Goal: Information Seeking & Learning: Learn about a topic

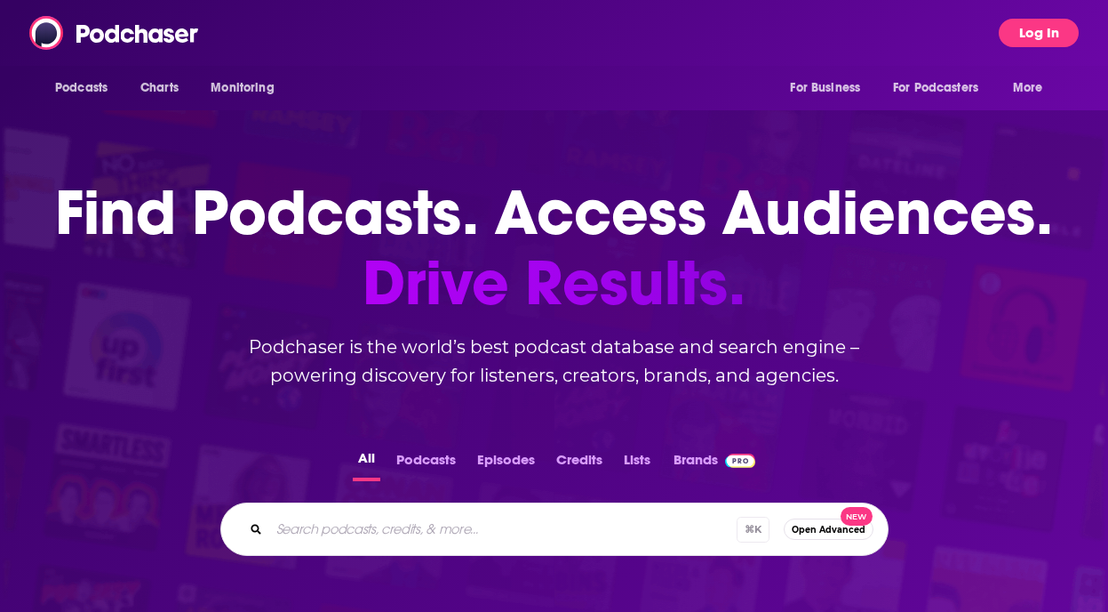
click at [1019, 32] on button "Log In" at bounding box center [1039, 33] width 80 height 28
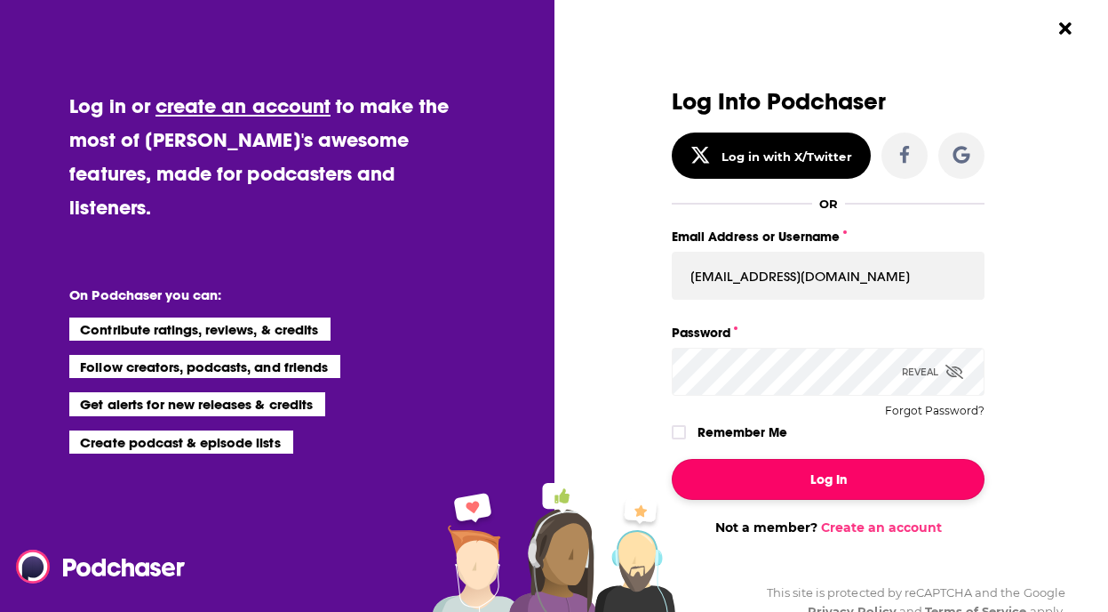
click at [792, 468] on button "Log In" at bounding box center [828, 479] width 313 height 41
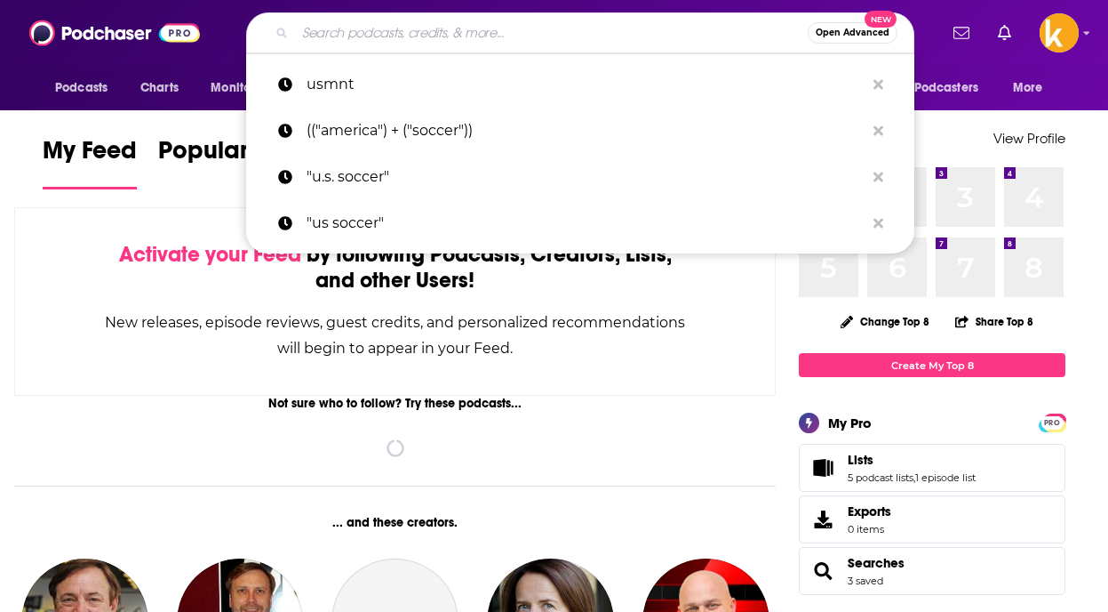
click at [451, 34] on input "Search podcasts, credits, & more..." at bounding box center [551, 33] width 513 height 28
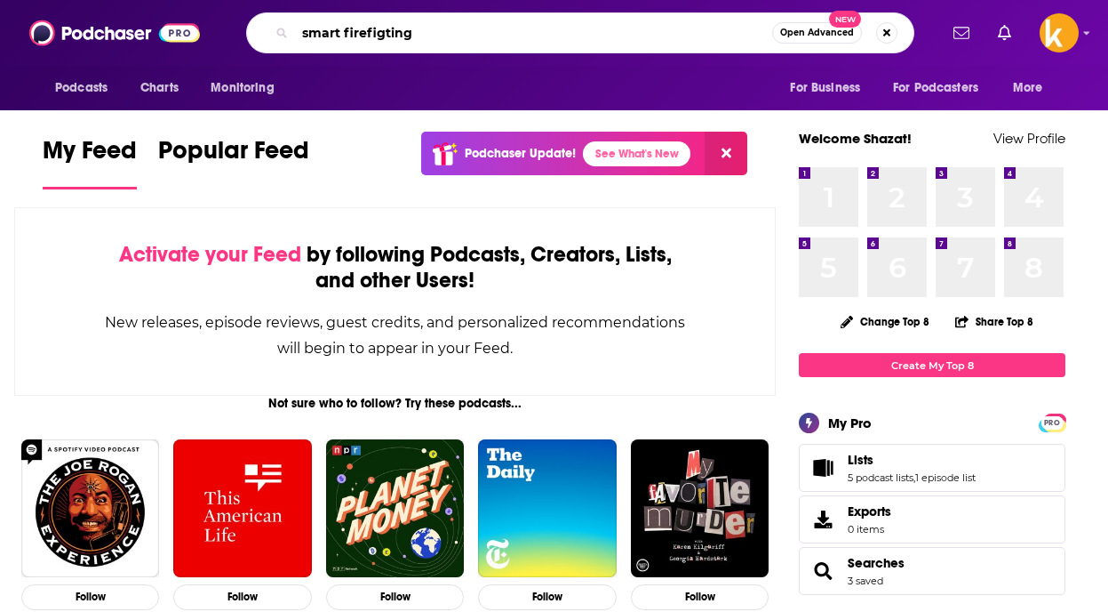
click at [383, 37] on input "smart firefigting" at bounding box center [533, 33] width 477 height 28
type input "smart firefighting"
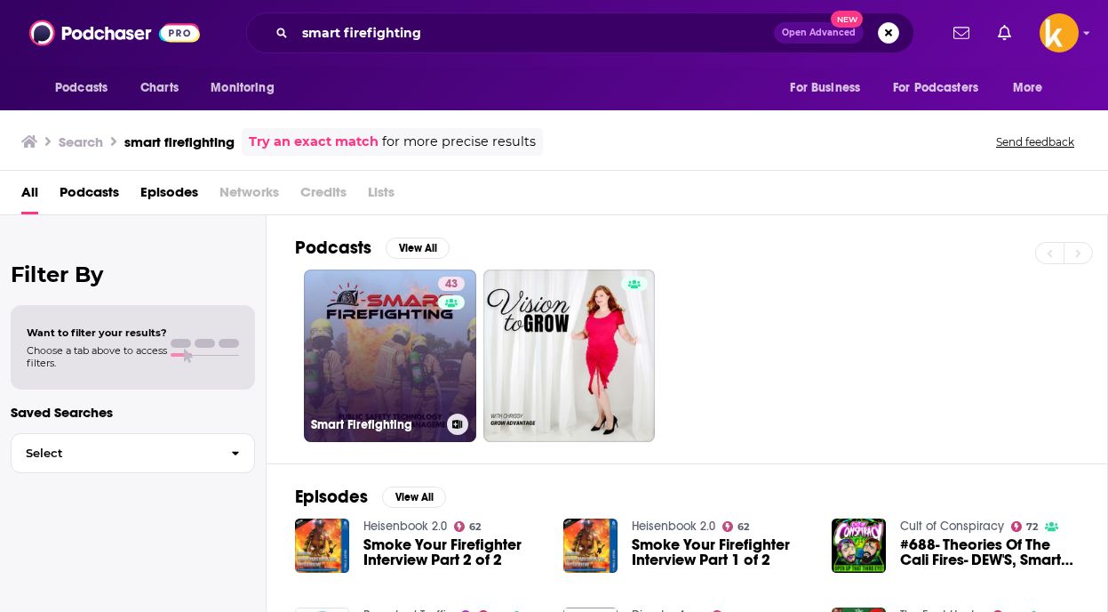
click at [376, 320] on link "43 Smart Firefighting" at bounding box center [390, 355] width 172 height 172
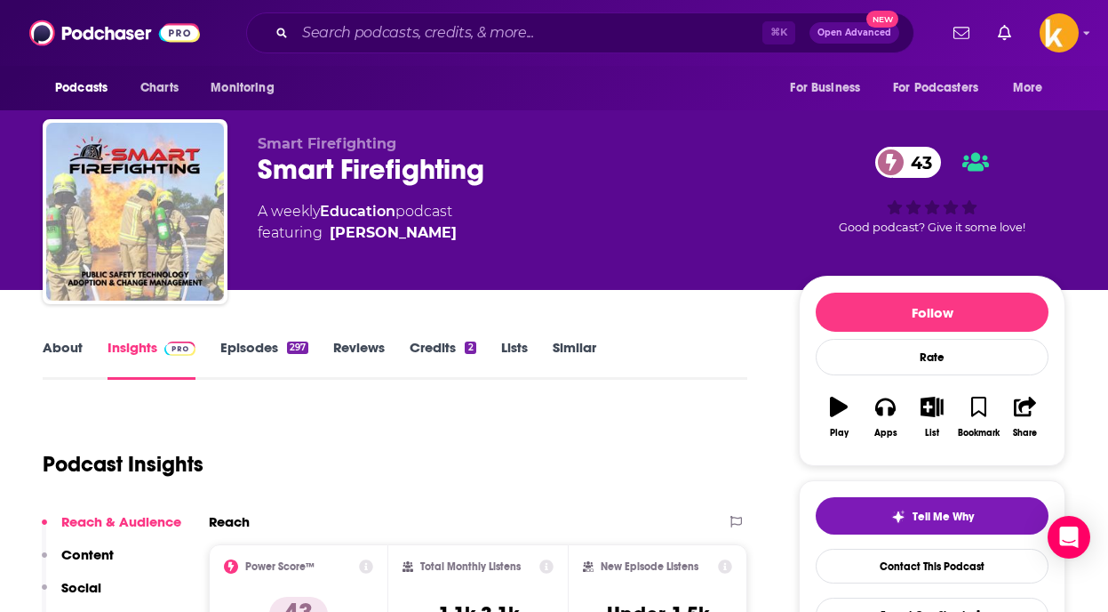
click at [247, 359] on link "Episodes 297" at bounding box center [264, 359] width 88 height 41
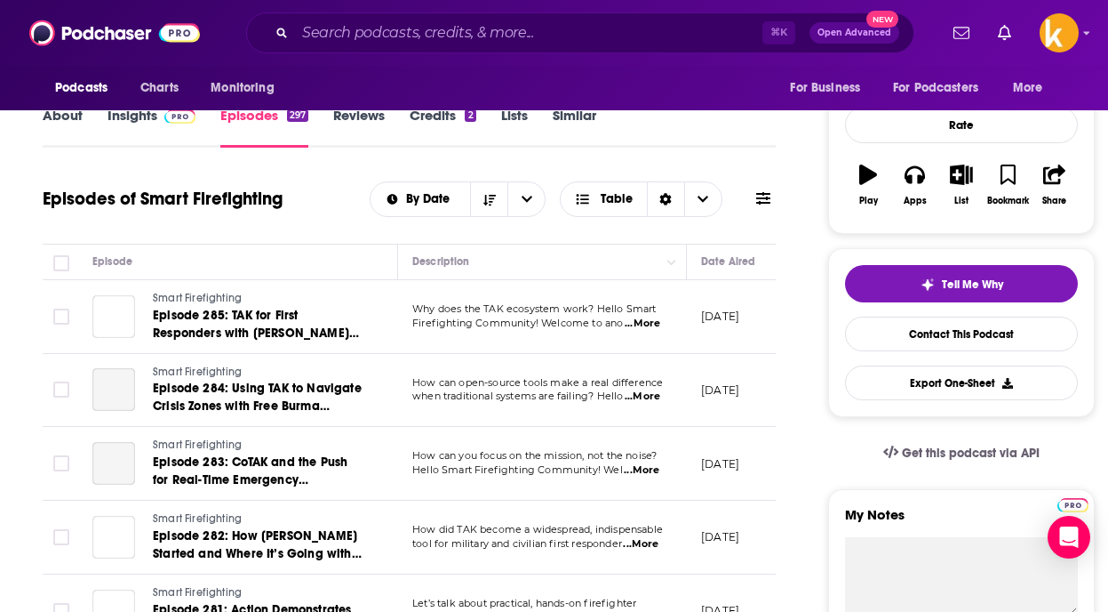
scroll to position [272, 0]
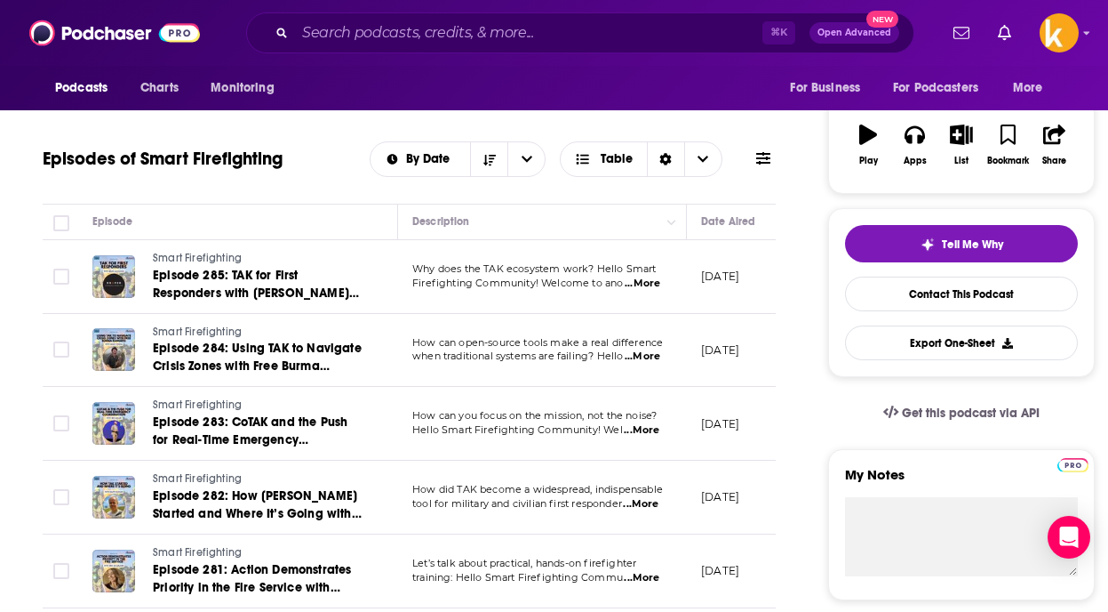
click at [537, 431] on span "Hello Smart Firefighting Community! Wel" at bounding box center [517, 429] width 211 height 12
click at [645, 434] on span "...More" at bounding box center [642, 430] width 36 height 14
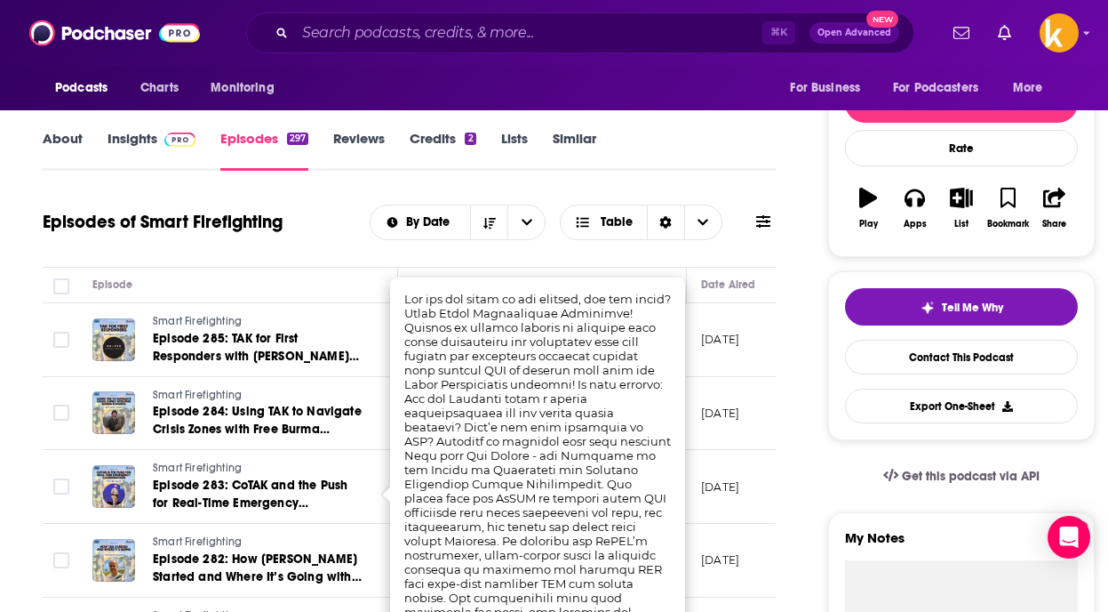
scroll to position [0, 0]
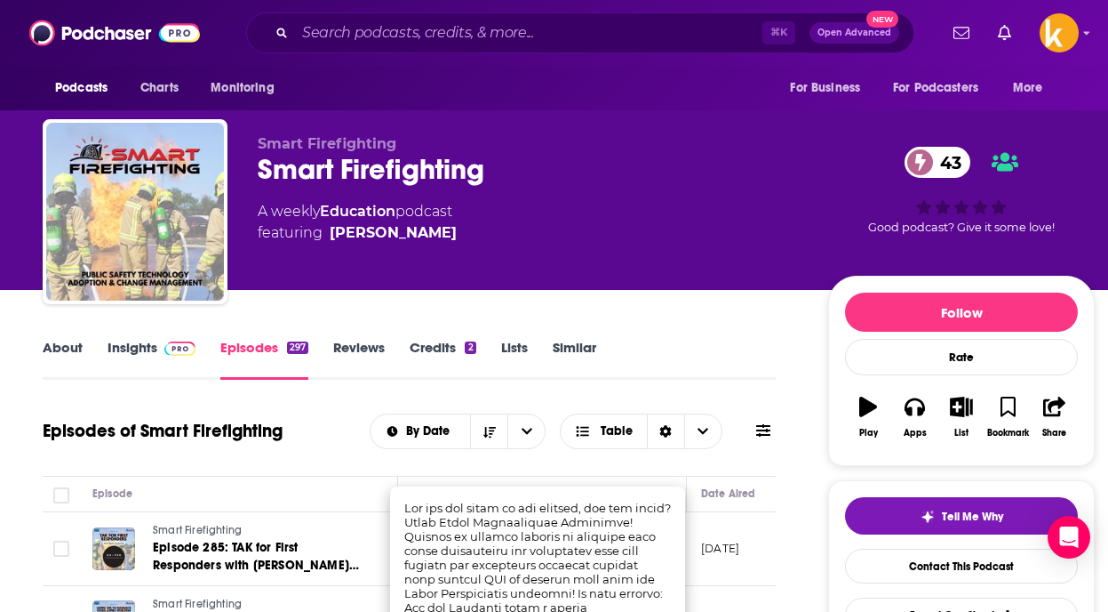
click at [355, 266] on div "Smart Firefighting Smart Firefighting 43 A weekly Education podcast featuring […" at bounding box center [529, 206] width 542 height 142
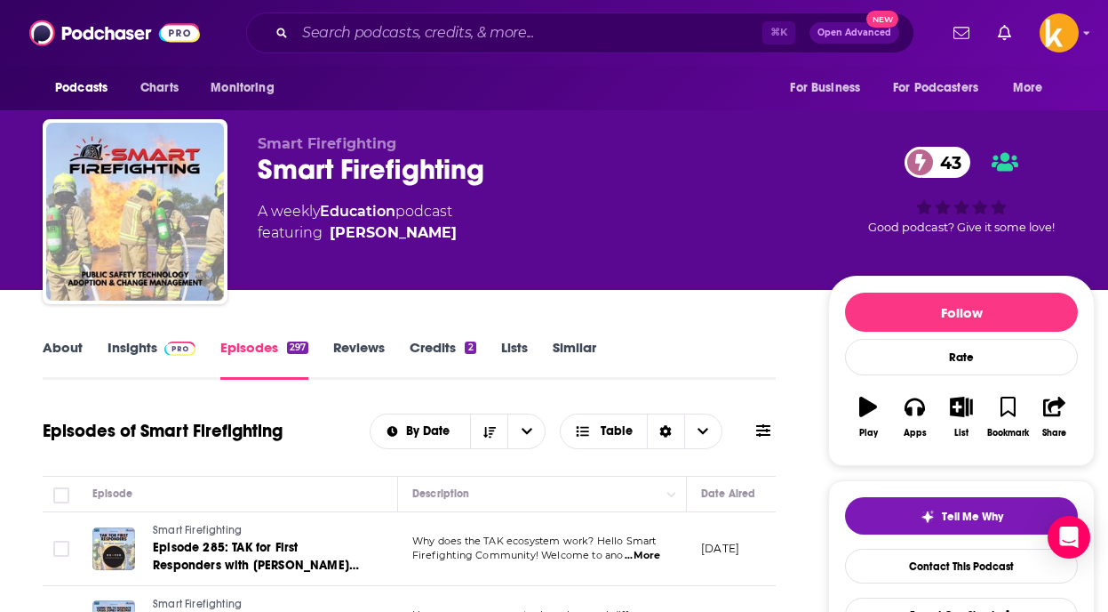
click at [68, 345] on link "About" at bounding box center [63, 359] width 40 height 41
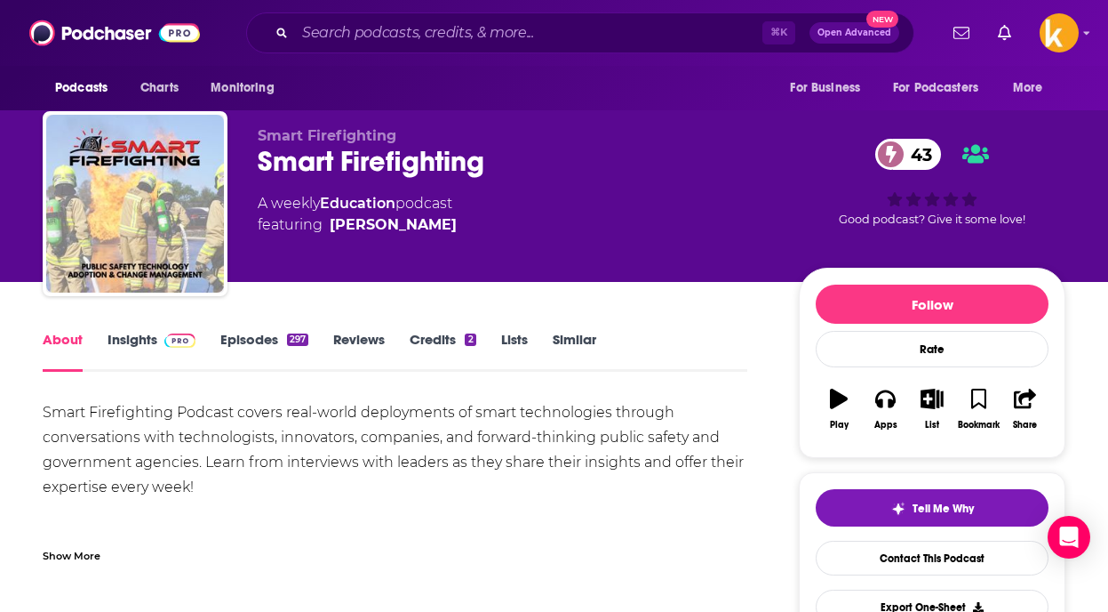
scroll to position [15, 0]
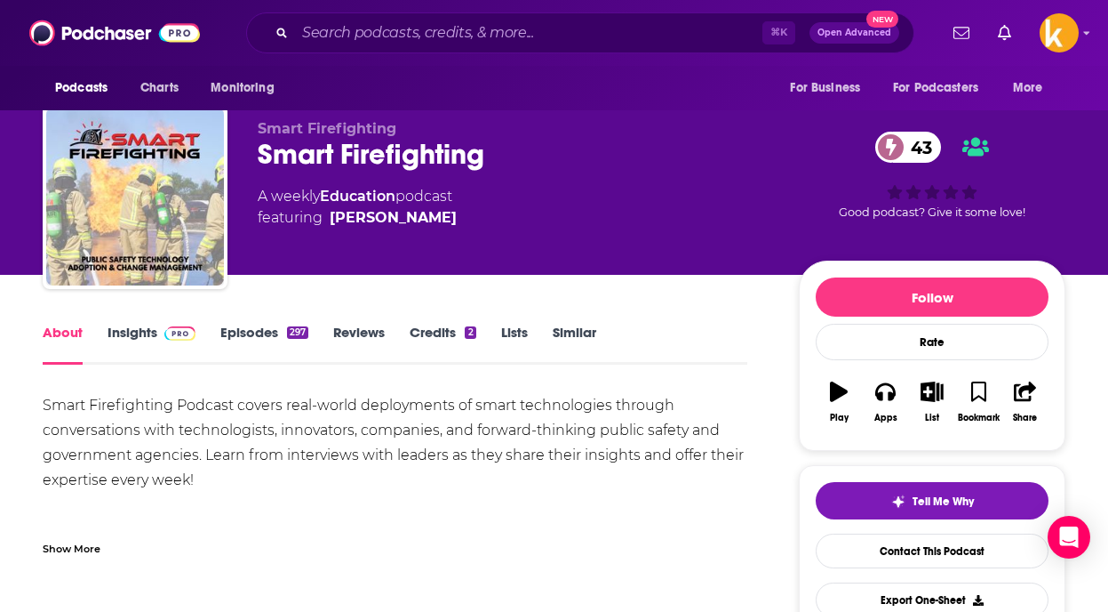
click at [144, 327] on link "Insights" at bounding box center [152, 344] width 88 height 41
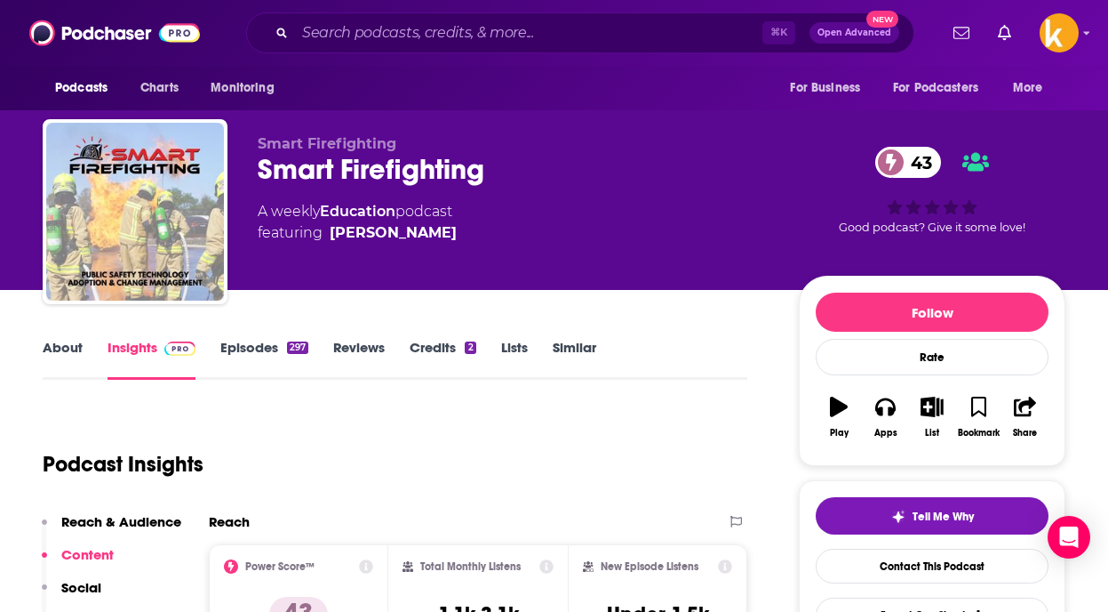
click at [256, 358] on link "Episodes 297" at bounding box center [264, 359] width 88 height 41
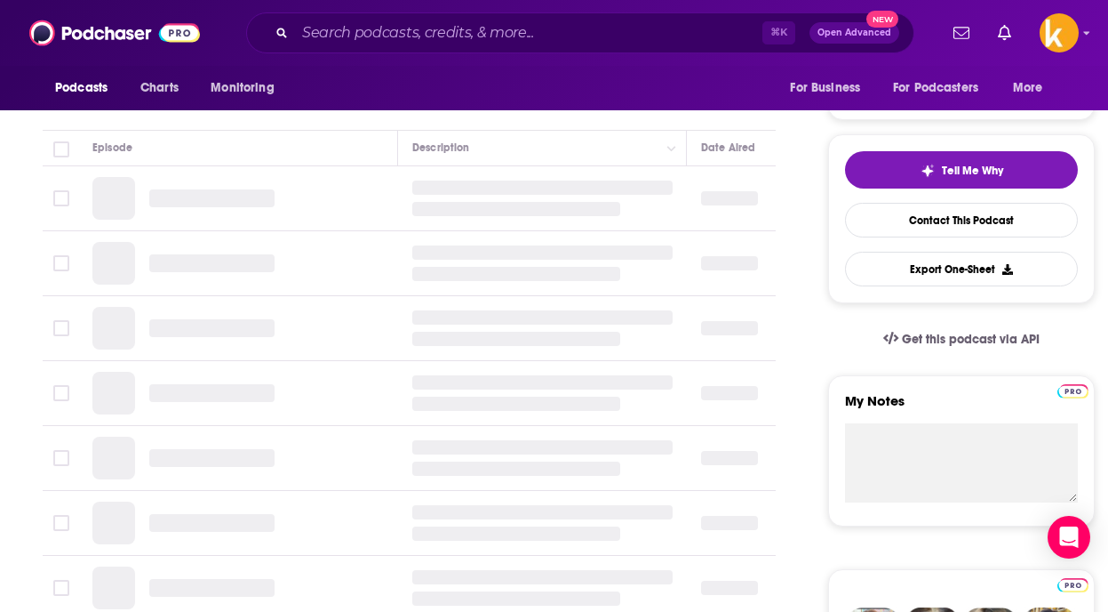
scroll to position [349, 0]
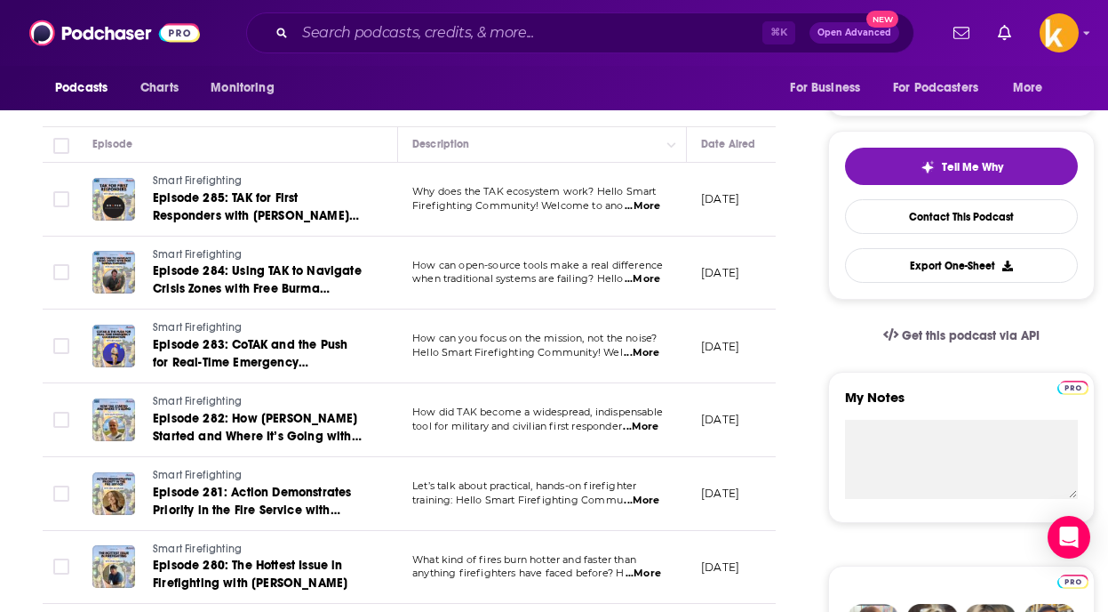
click at [544, 233] on td "Why does the TAK ecosystem work? Hello Smart Firefighting Community! Welcome to…" at bounding box center [542, 200] width 289 height 74
click at [649, 206] on span "...More" at bounding box center [643, 206] width 36 height 14
click at [636, 202] on span "...More" at bounding box center [643, 206] width 36 height 14
drag, startPoint x: 468, startPoint y: 313, endPoint x: 480, endPoint y: 313, distance: 12.4
click at [642, 206] on span "...More" at bounding box center [643, 206] width 36 height 14
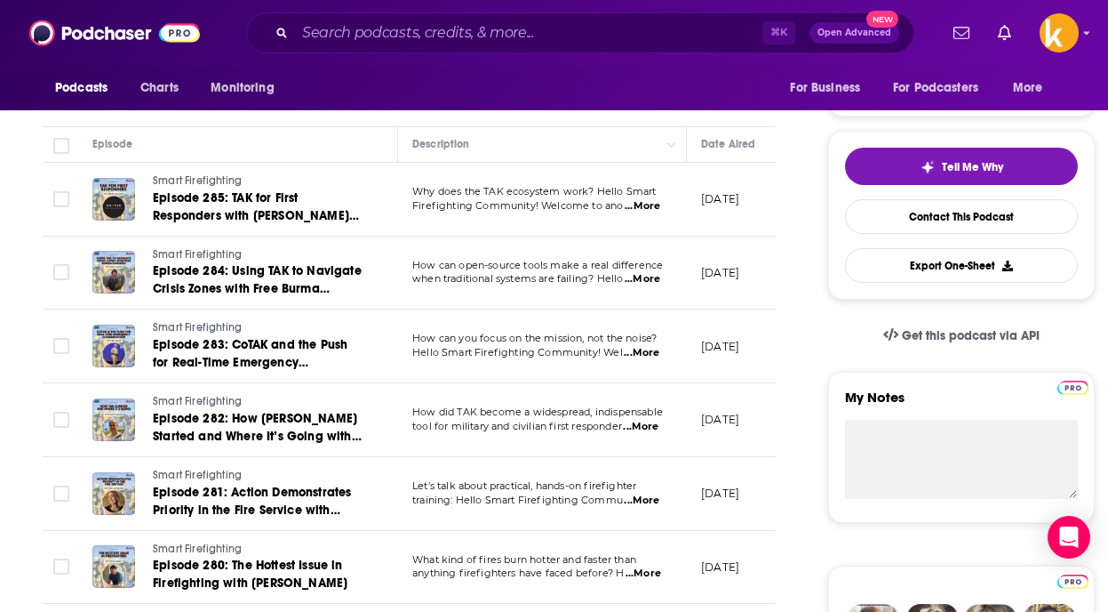
click at [492, 291] on td "How can open-source tools make a real difference when traditional systems are f…" at bounding box center [542, 273] width 289 height 74
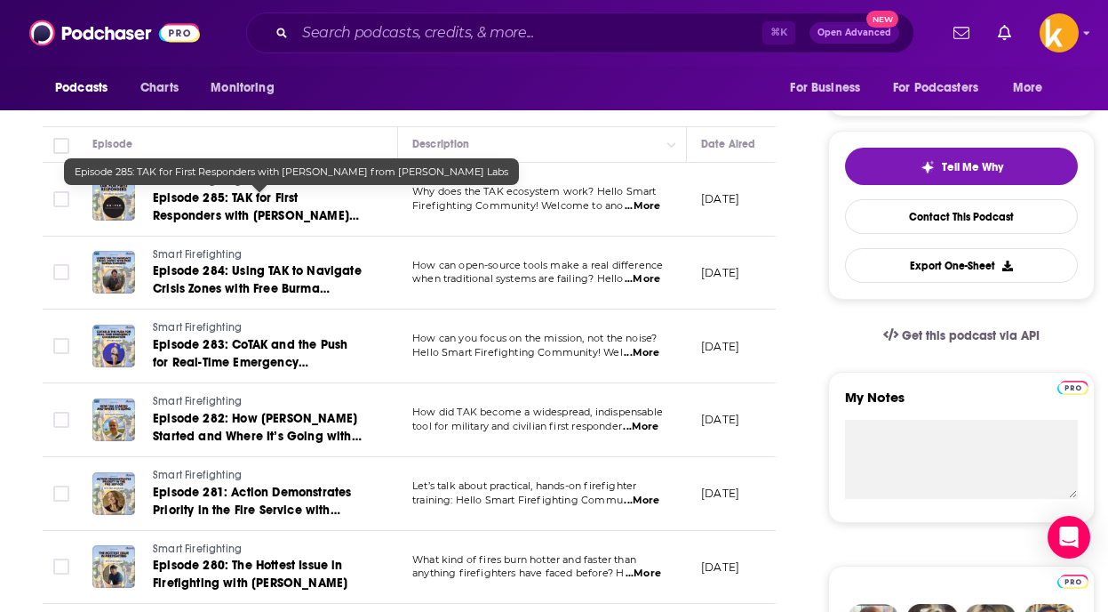
click at [305, 209] on span "Episode 285: TAK for First Responders with [PERSON_NAME] from [PERSON_NAME] Labs" at bounding box center [256, 215] width 206 height 51
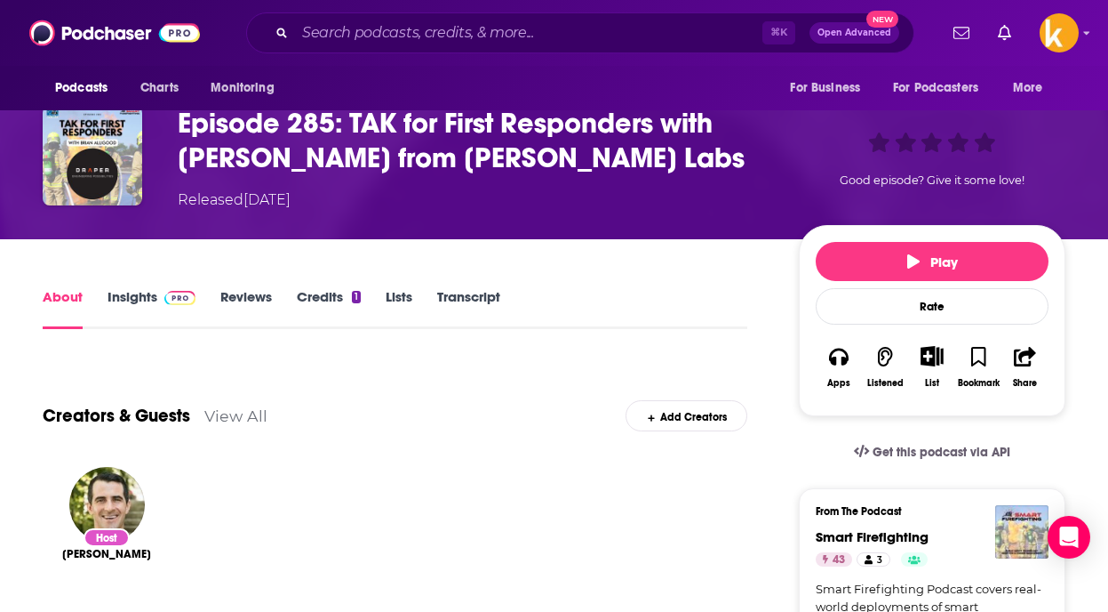
scroll to position [106, 0]
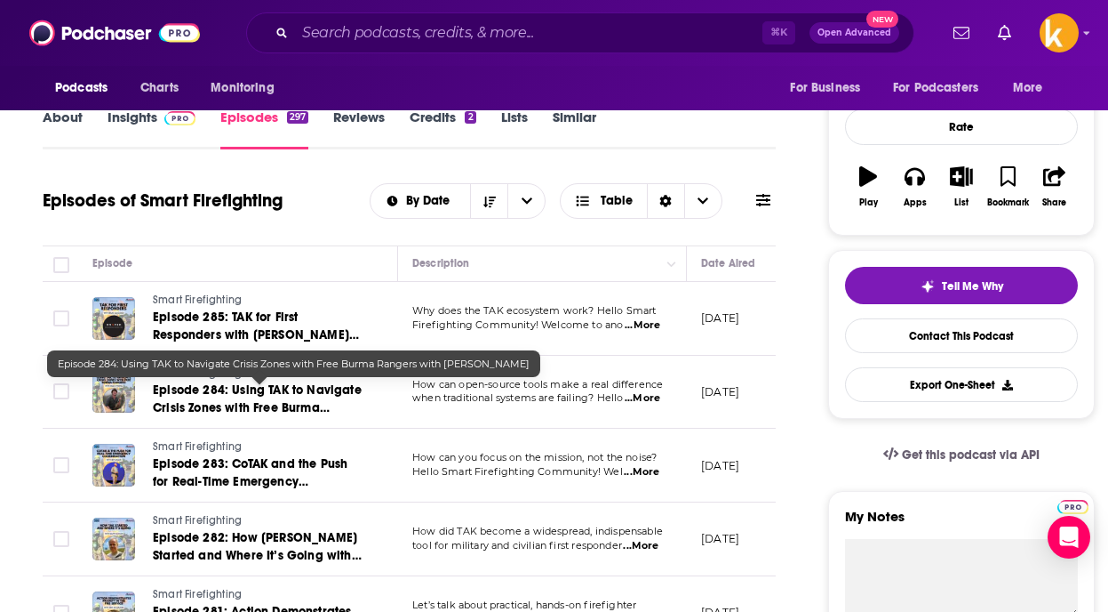
scroll to position [231, 0]
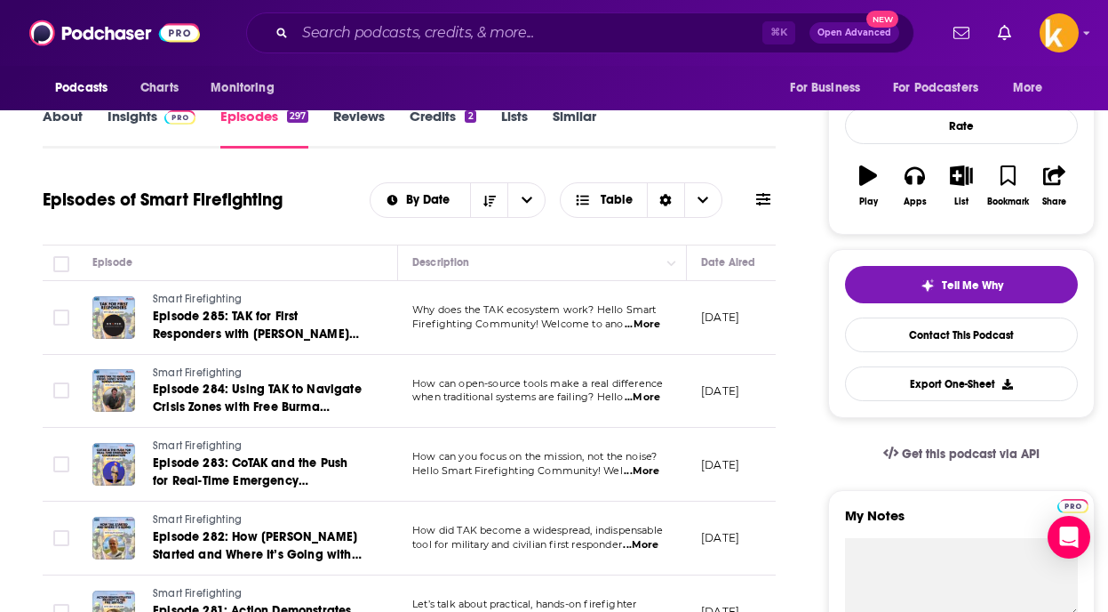
click at [556, 328] on span "Firefighting Community! Welcome to ano" at bounding box center [518, 323] width 212 height 12
click at [651, 327] on span "...More" at bounding box center [643, 324] width 36 height 14
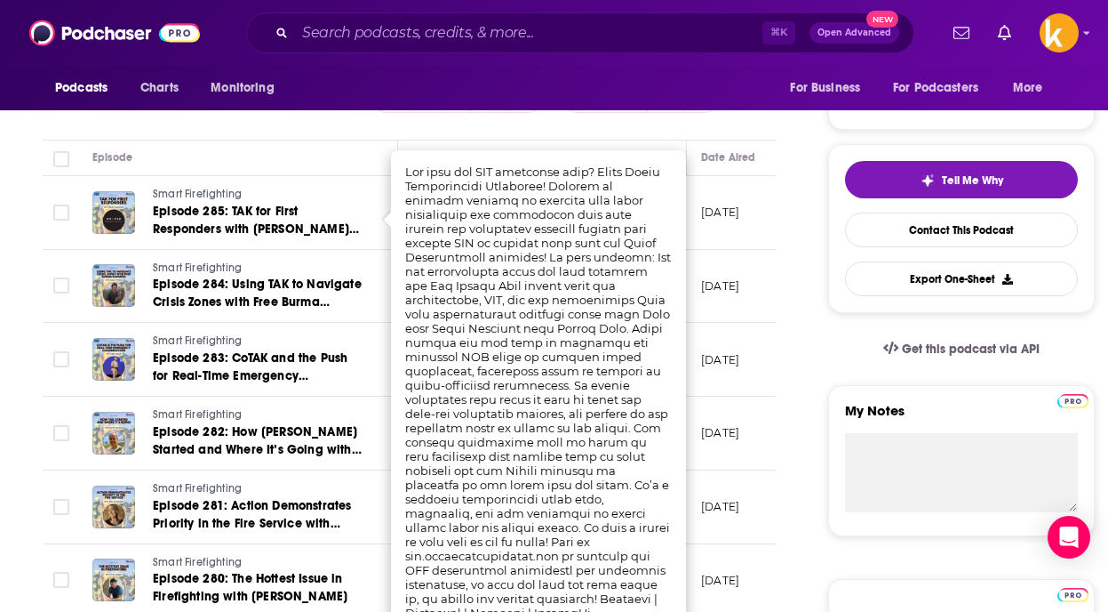
scroll to position [338, 0]
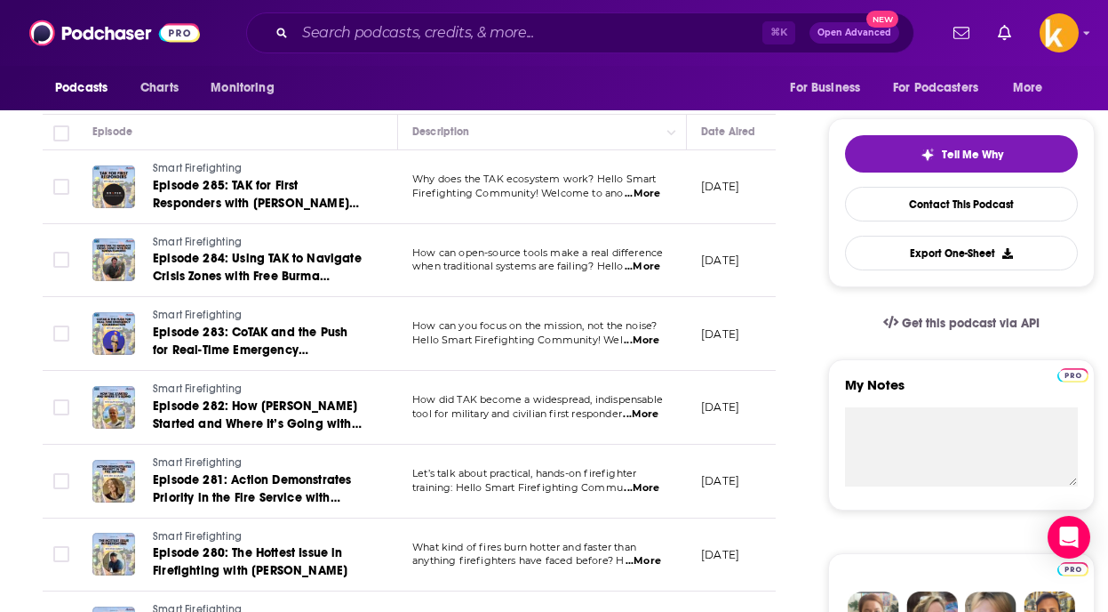
scroll to position [364, 0]
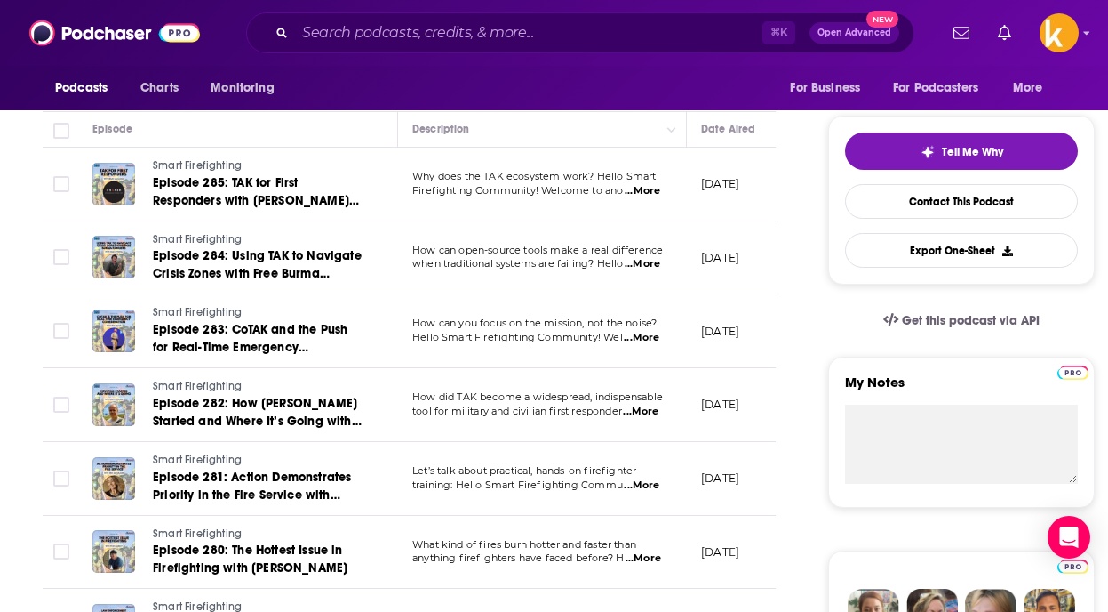
click at [644, 338] on span "...More" at bounding box center [642, 338] width 36 height 14
click at [651, 335] on span "...More" at bounding box center [642, 338] width 36 height 14
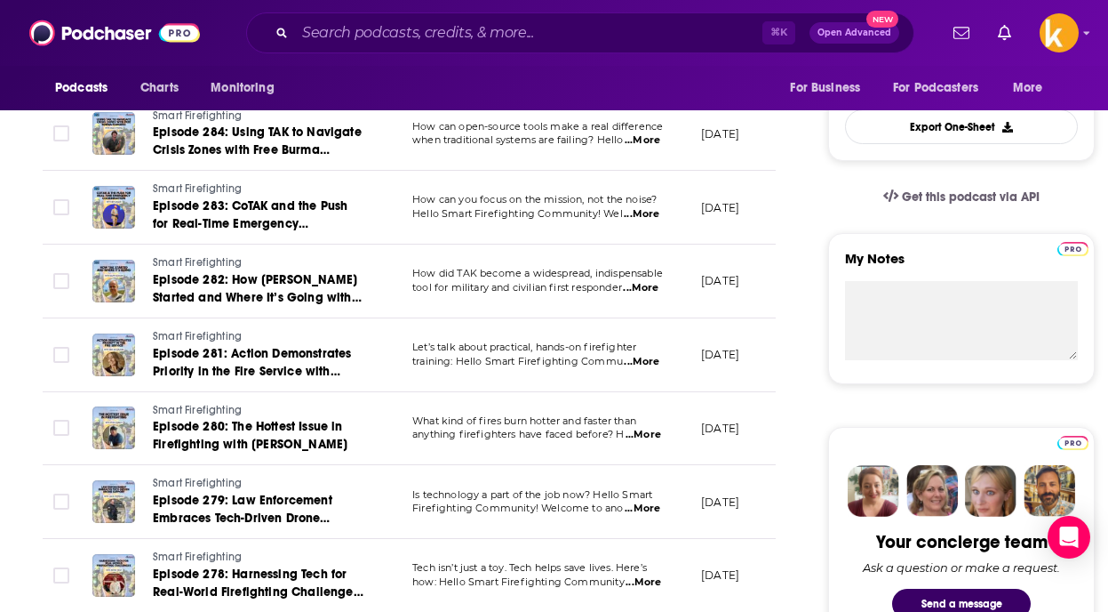
click at [644, 431] on span "...More" at bounding box center [644, 435] width 36 height 14
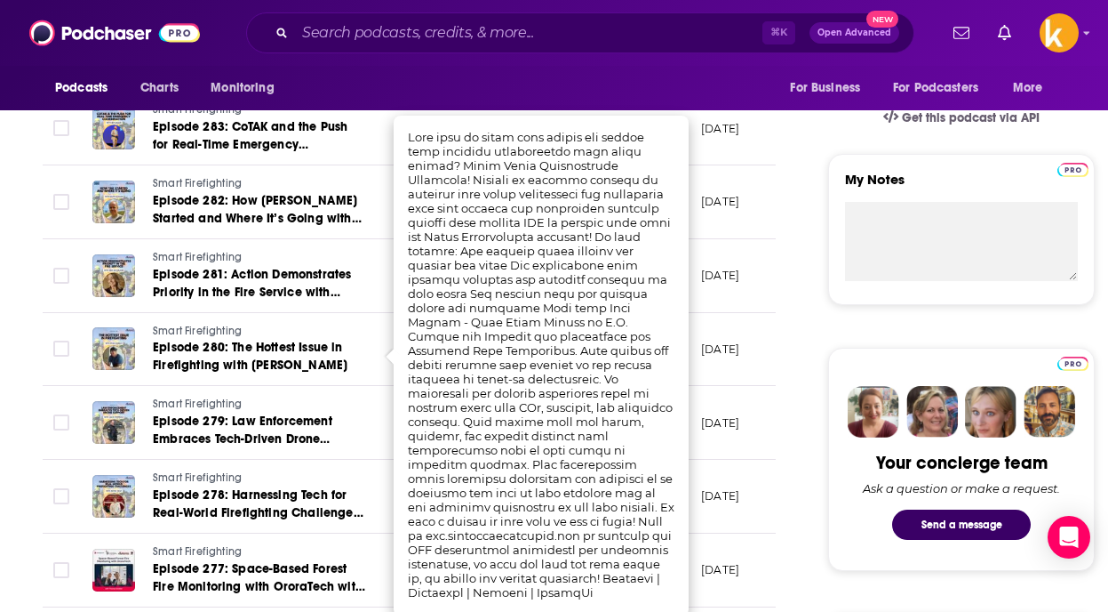
scroll to position [570, 0]
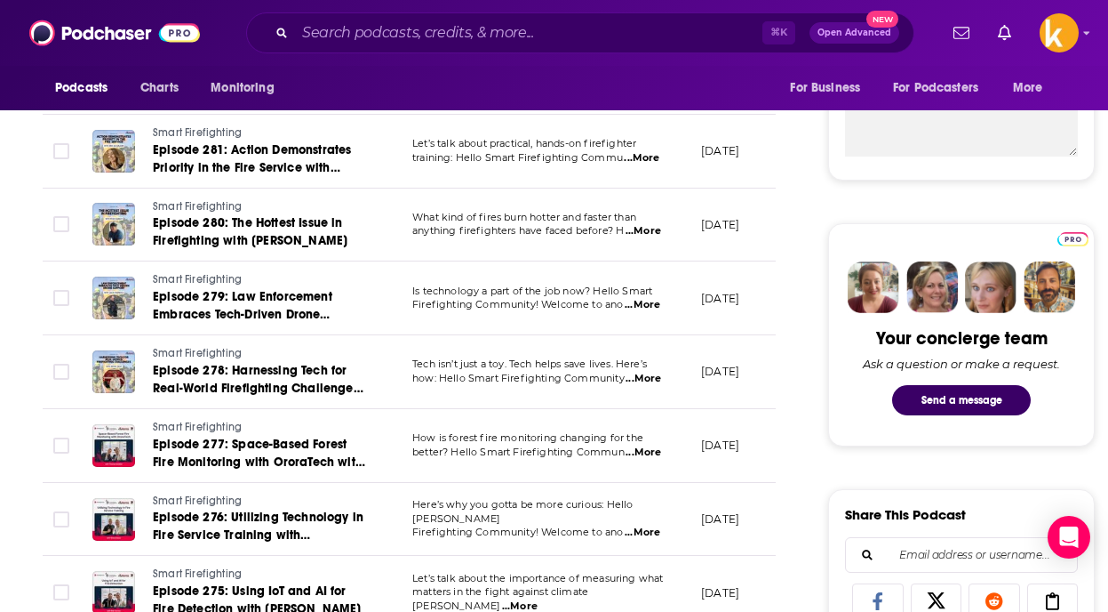
scroll to position [713, 0]
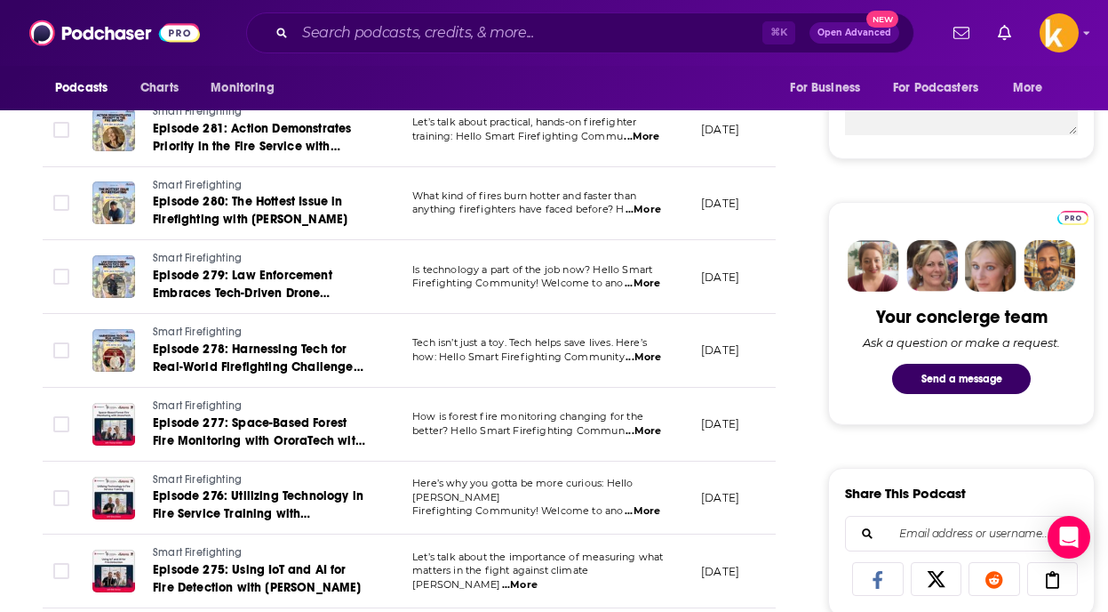
click at [643, 359] on span "...More" at bounding box center [644, 357] width 36 height 14
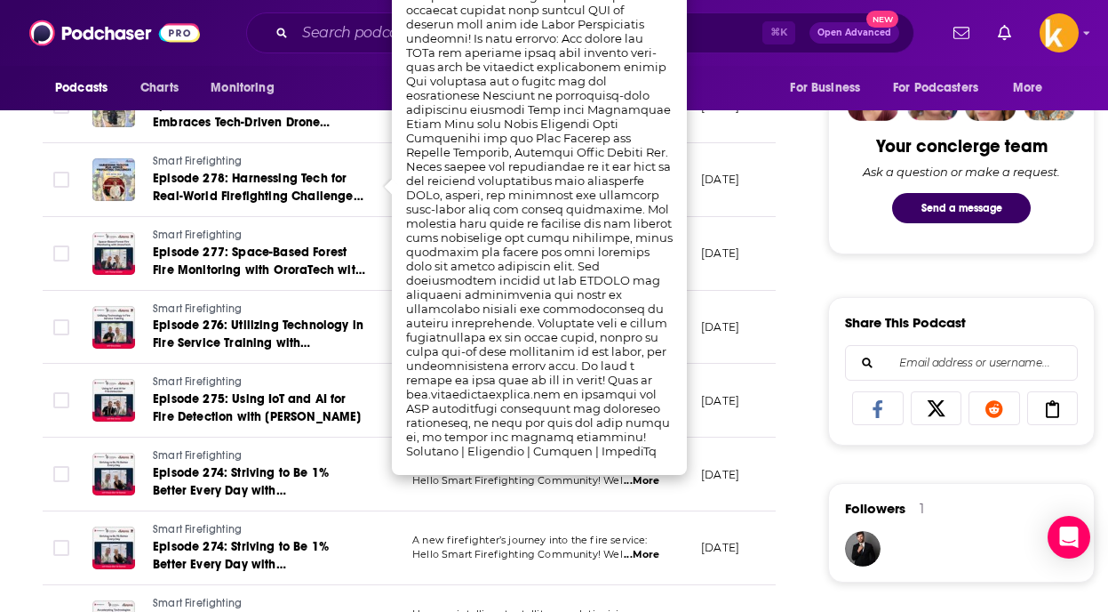
scroll to position [908, 0]
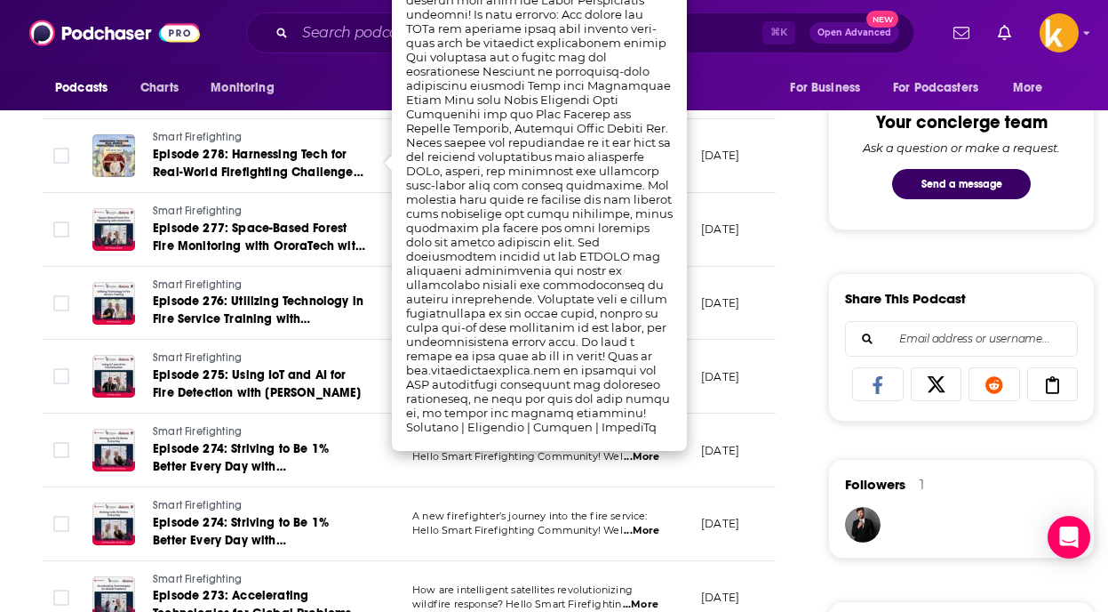
click at [822, 372] on div "About Insights Episodes 297 Reviews Credits 2 Lists Similar Episodes of Smart F…" at bounding box center [421, 594] width 814 height 2333
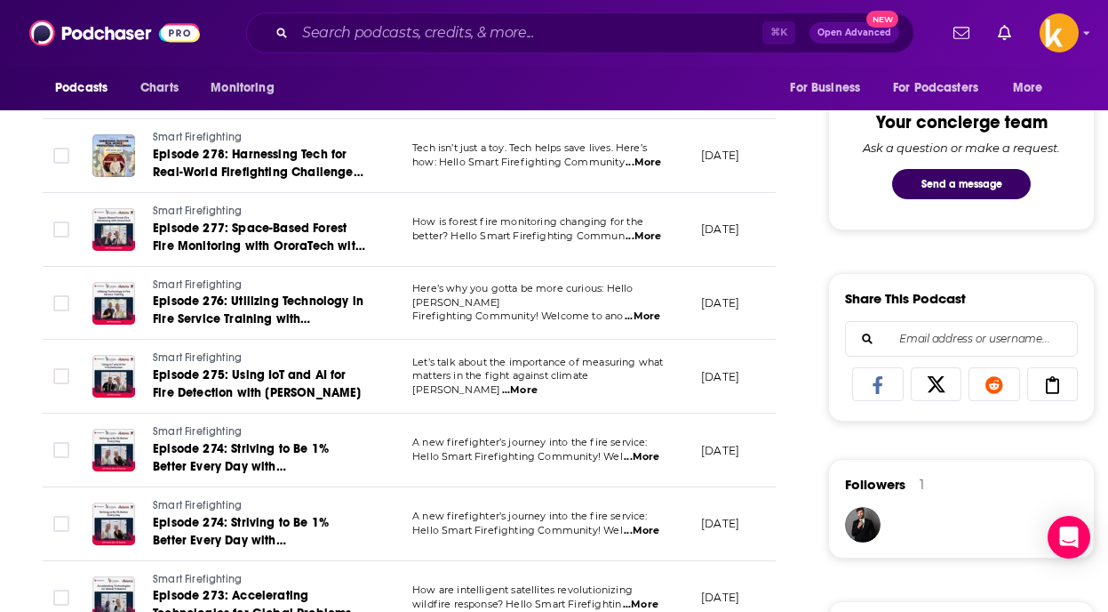
click at [652, 370] on p "Let’s talk about the importance of measuring what" at bounding box center [542, 363] width 260 height 14
click at [538, 385] on span "...More" at bounding box center [520, 390] width 36 height 14
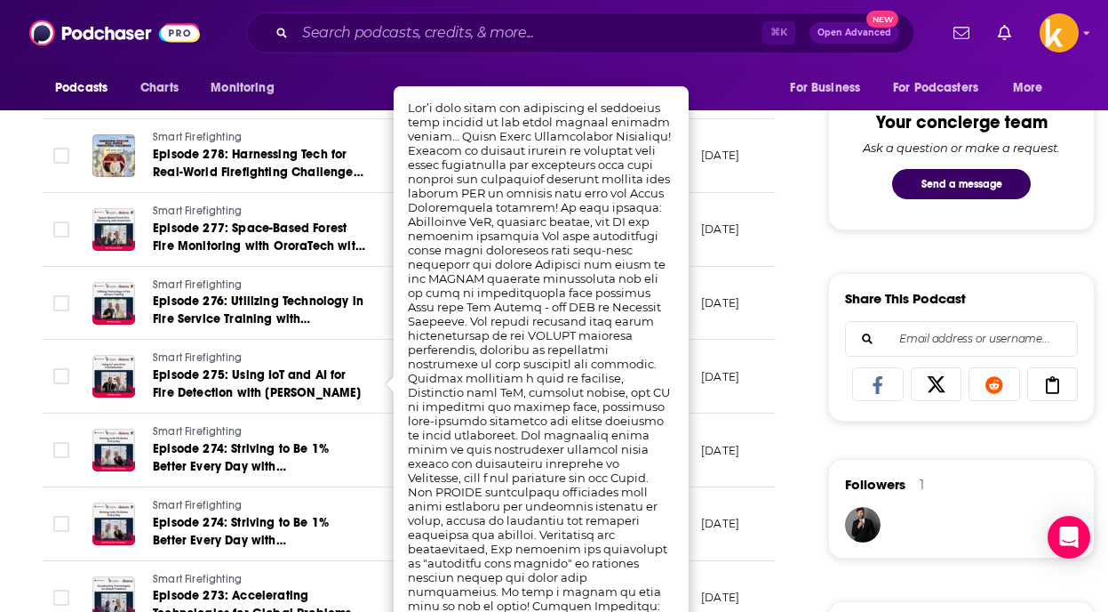
click at [756, 404] on td "[DATE]" at bounding box center [745, 377] width 116 height 74
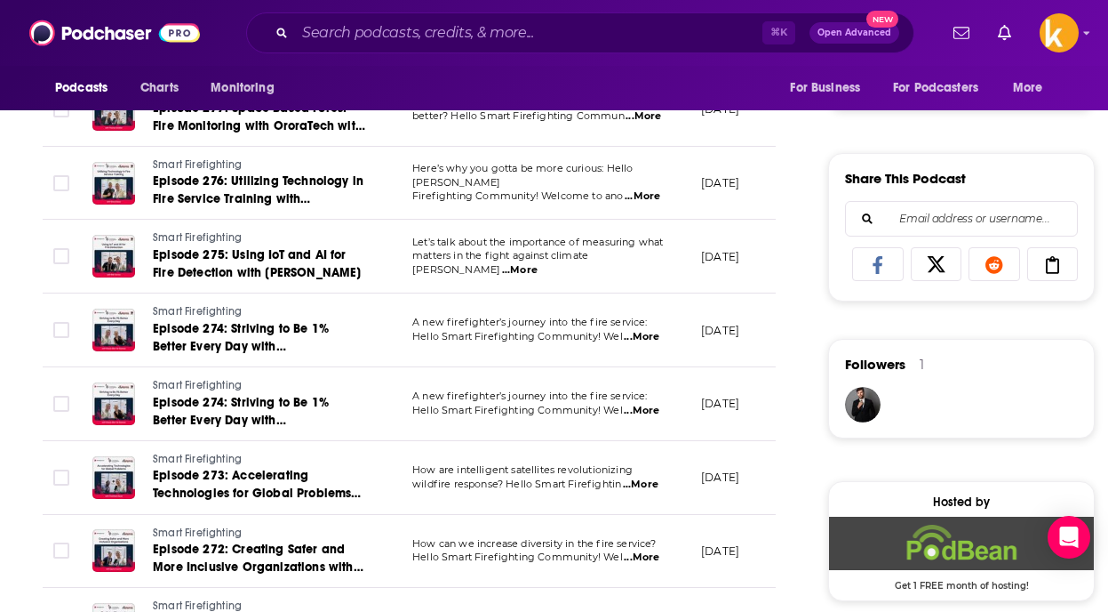
scroll to position [1030, 0]
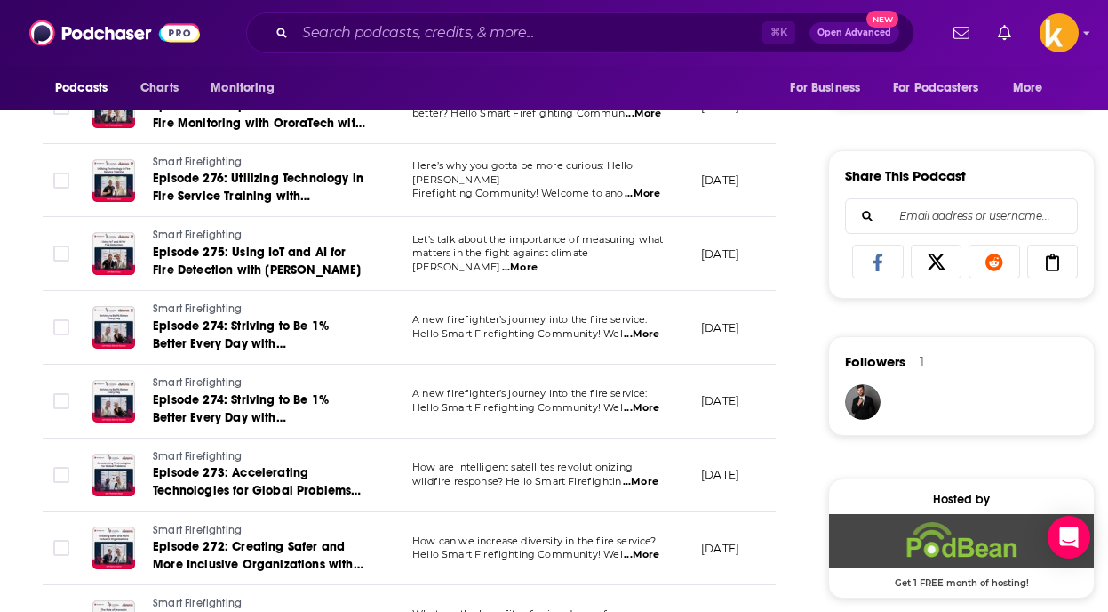
click at [642, 332] on span "...More" at bounding box center [642, 334] width 36 height 14
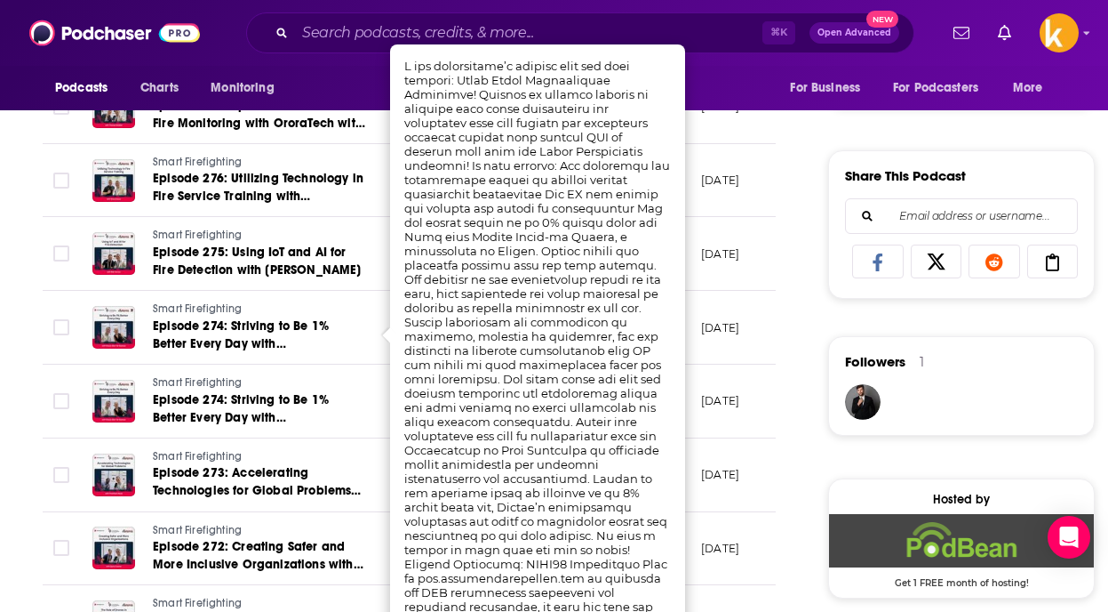
click at [796, 341] on div "About Insights Episodes 297 Reviews Credits 2 Lists Similar Episodes of Smart F…" at bounding box center [421, 472] width 814 height 2333
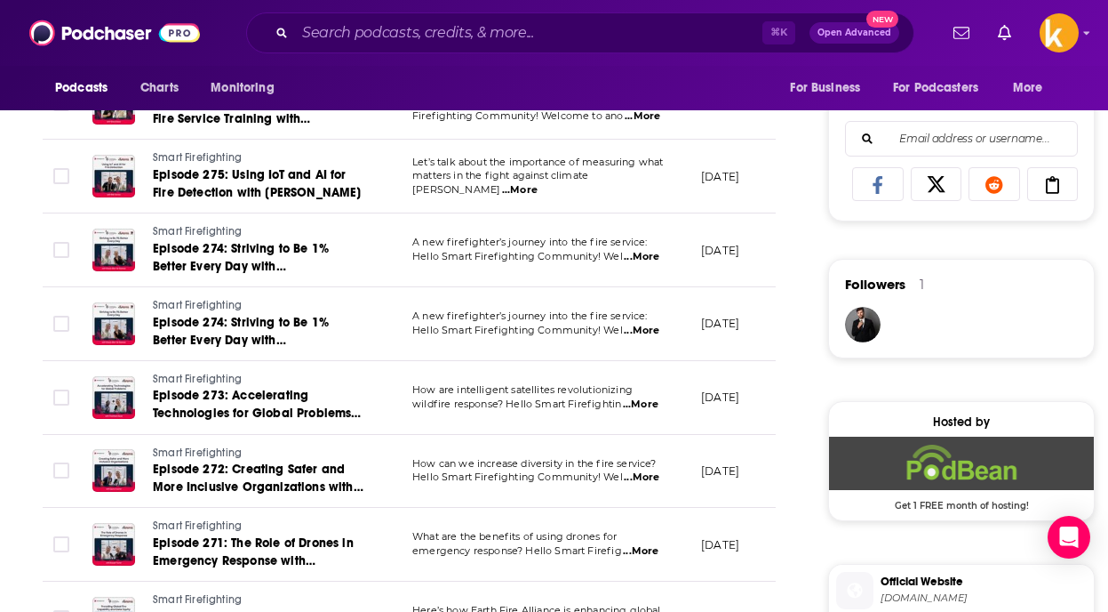
scroll to position [1124, 0]
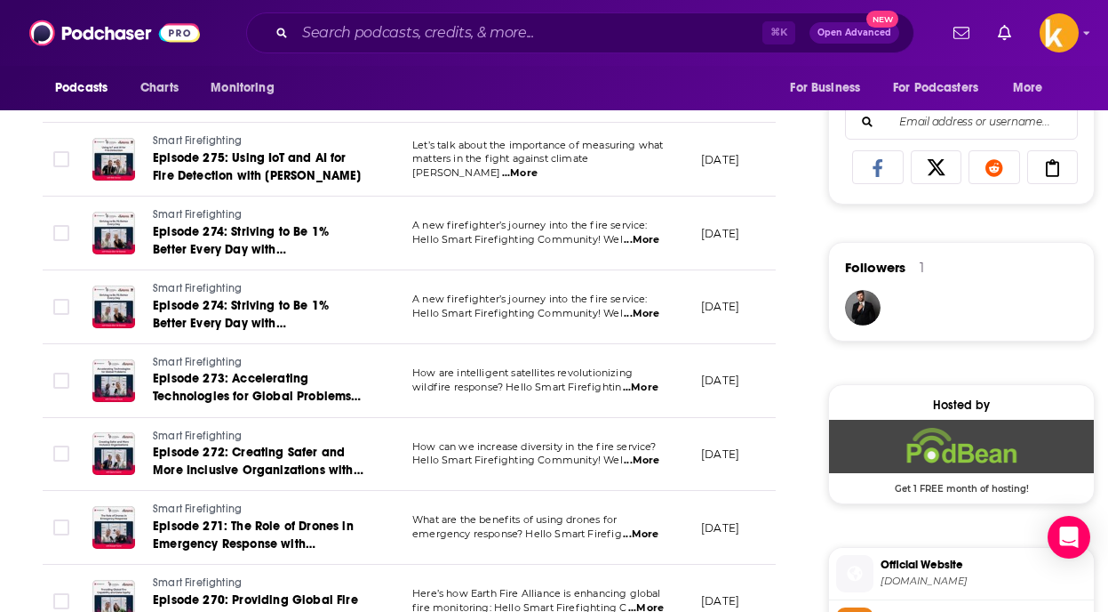
click at [636, 396] on td "How are intelligent satellites revolutionizing wildfire response? Hello Smart F…" at bounding box center [542, 381] width 289 height 74
click at [649, 384] on span "...More" at bounding box center [641, 387] width 36 height 14
click at [794, 449] on div "About Insights Episodes 297 Reviews Credits 2 Lists Similar Episodes of Smart F…" at bounding box center [421, 378] width 814 height 2333
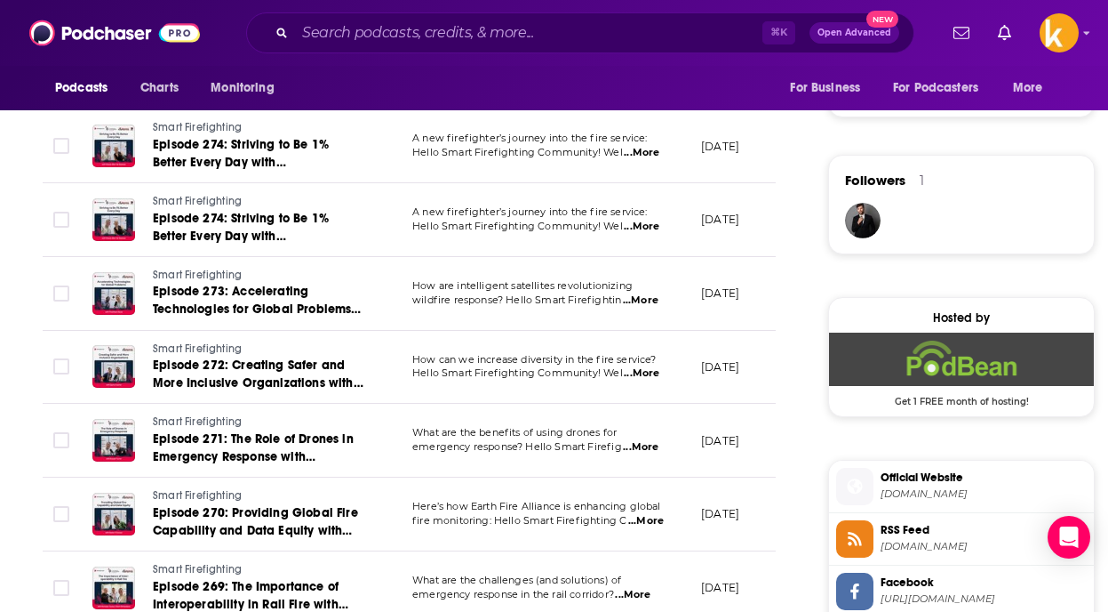
scroll to position [1241, 0]
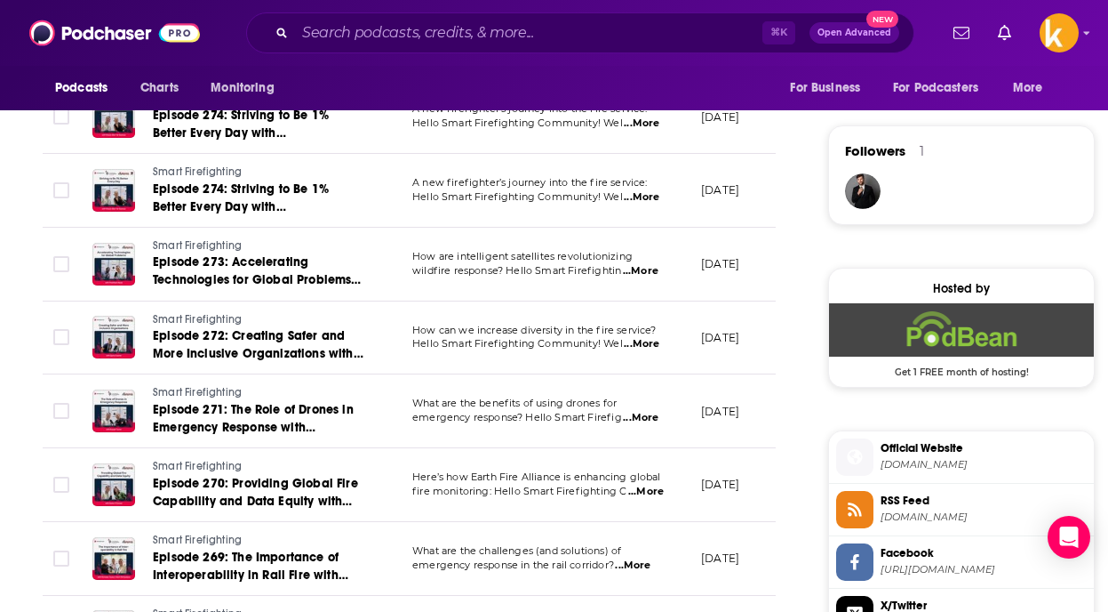
click at [650, 344] on span "...More" at bounding box center [642, 344] width 36 height 14
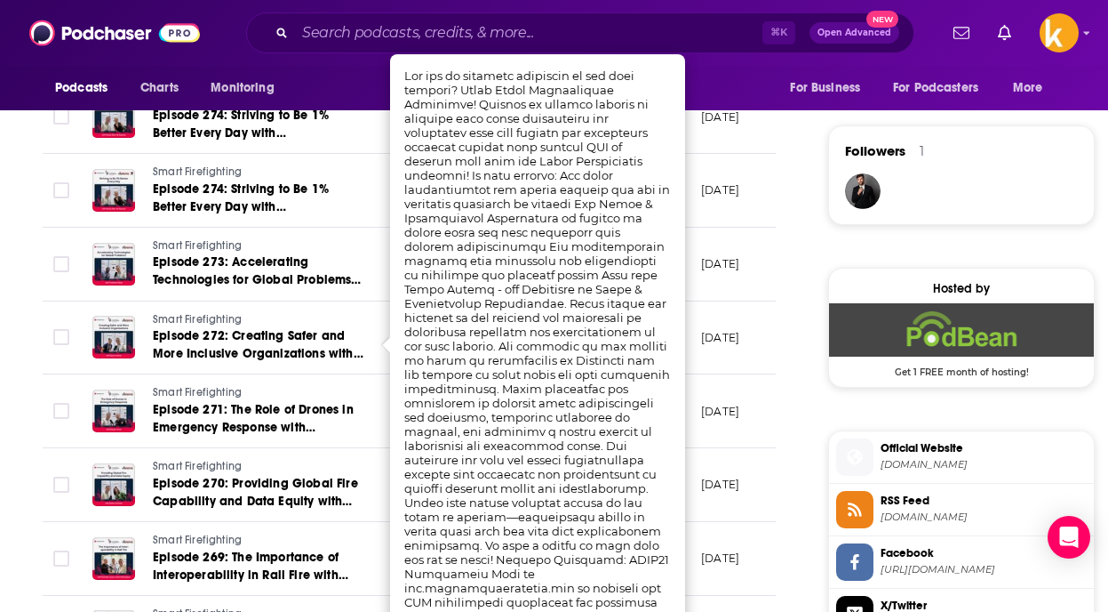
click at [806, 376] on div "About Insights Episodes 297 Reviews Credits 2 Lists Similar Episodes of Smart F…" at bounding box center [421, 261] width 814 height 2333
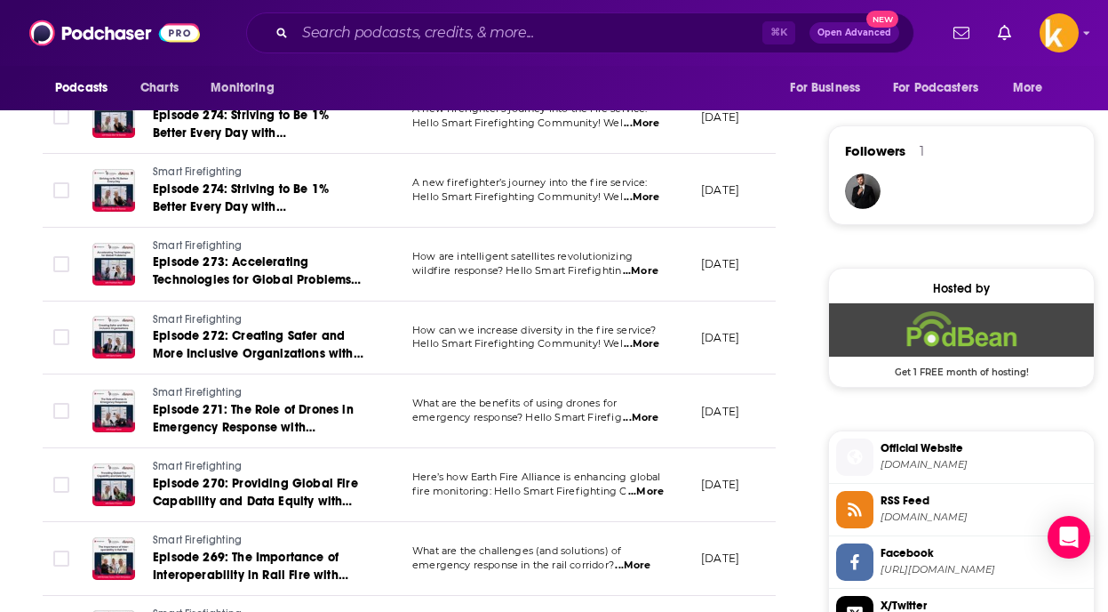
scroll to position [1468, 0]
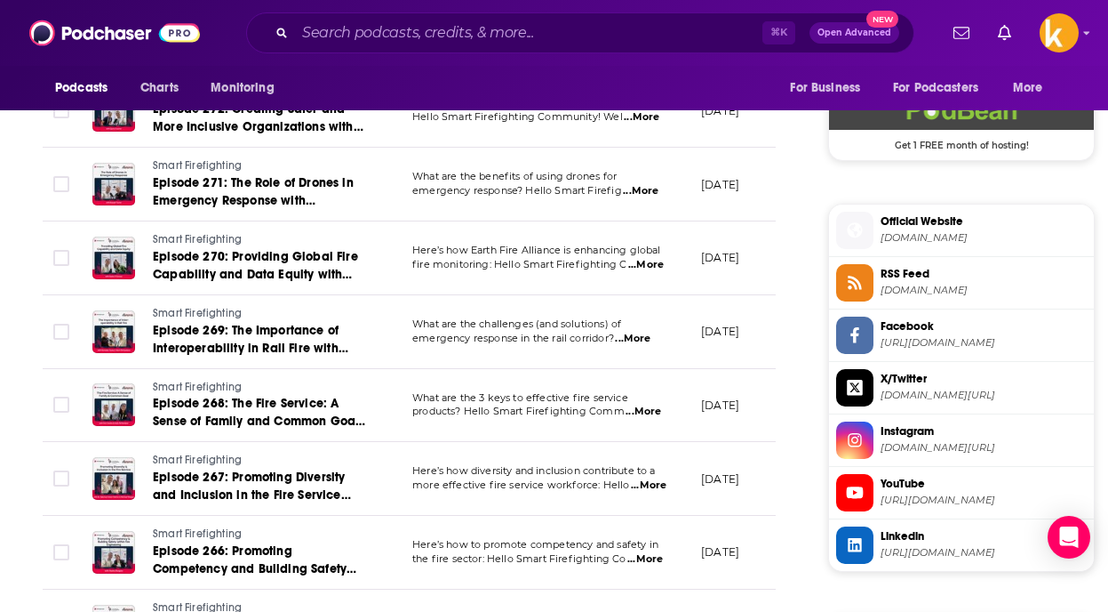
click at [638, 338] on span "...More" at bounding box center [633, 339] width 36 height 14
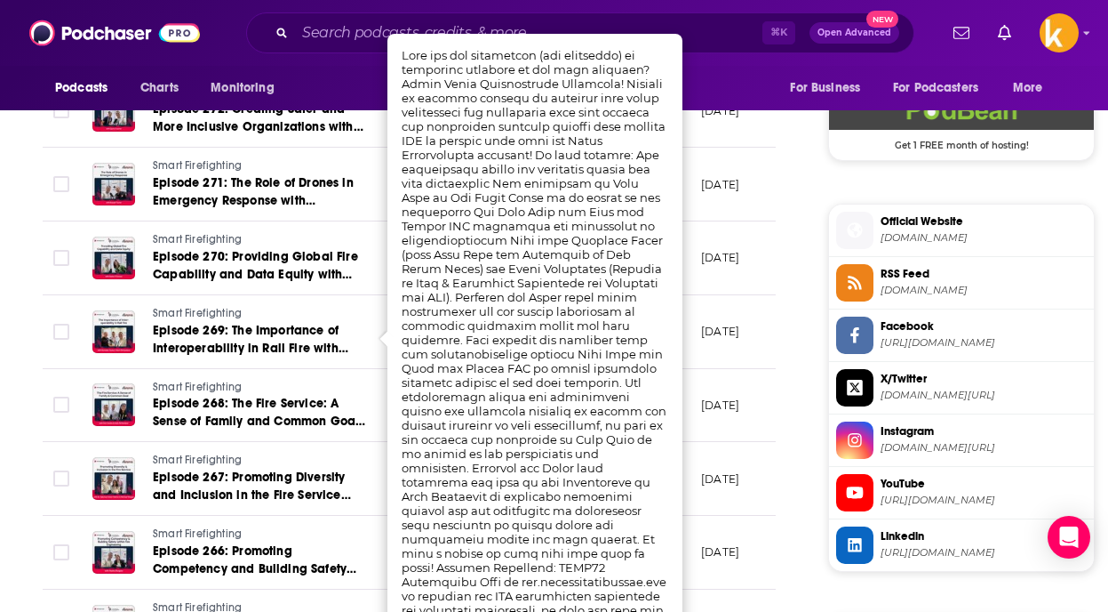
click at [807, 228] on div "About Insights Episodes 297 Reviews Credits 2 Lists Similar Episodes of Smart F…" at bounding box center [421, 42] width 814 height 2349
